Goal: Complete application form

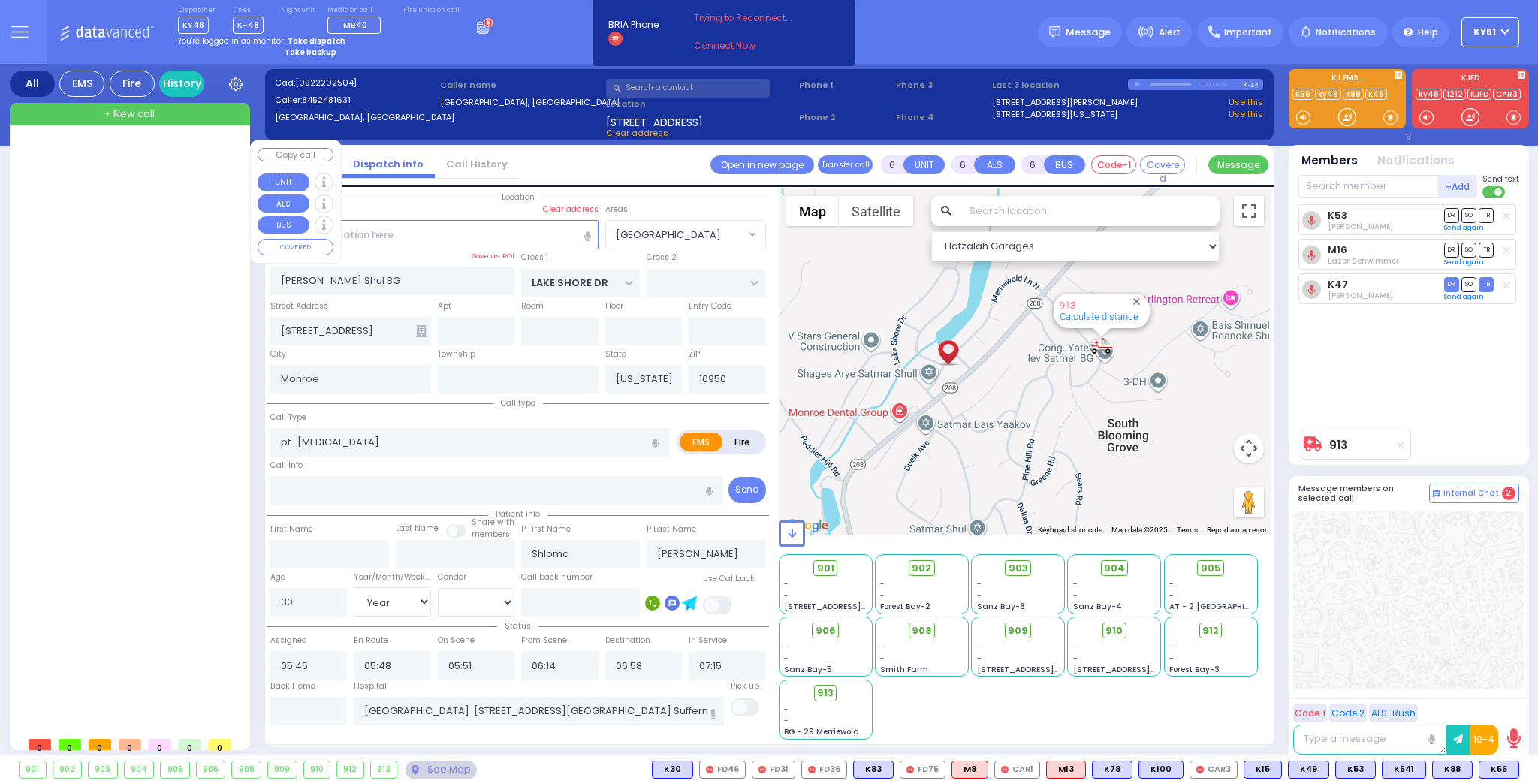
select select "[GEOGRAPHIC_DATA]"
select select "Year"
select select "[DEMOGRAPHIC_DATA]"
